Goal: Transaction & Acquisition: Purchase product/service

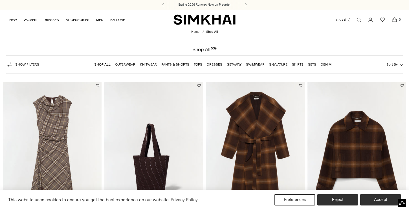
click at [214, 65] on link "Dresses" at bounding box center [215, 64] width 16 height 4
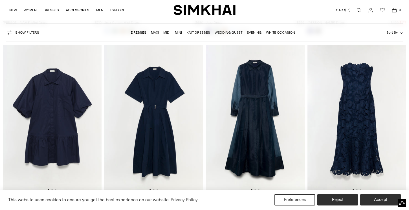
scroll to position [3583, 0]
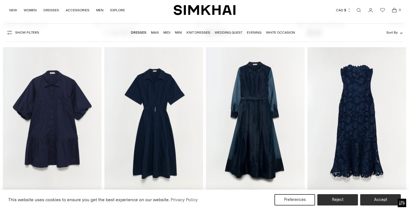
click at [265, 138] on img at bounding box center [255, 121] width 99 height 148
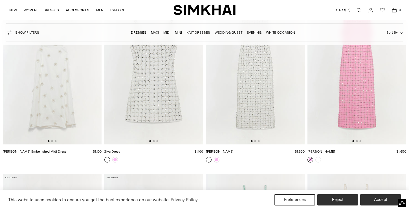
scroll to position [5055, 0]
click at [340, 115] on img at bounding box center [356, 71] width 99 height 148
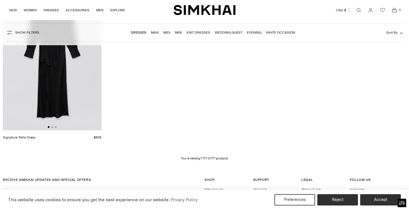
scroll to position [7910, 0]
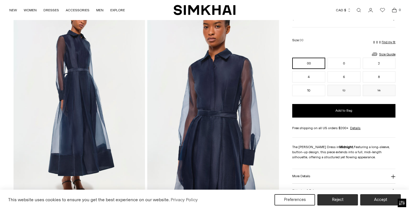
scroll to position [39, 0]
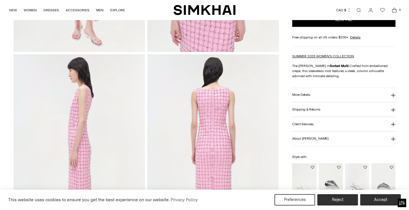
scroll to position [185, 0]
